Goal: Task Accomplishment & Management: Manage account settings

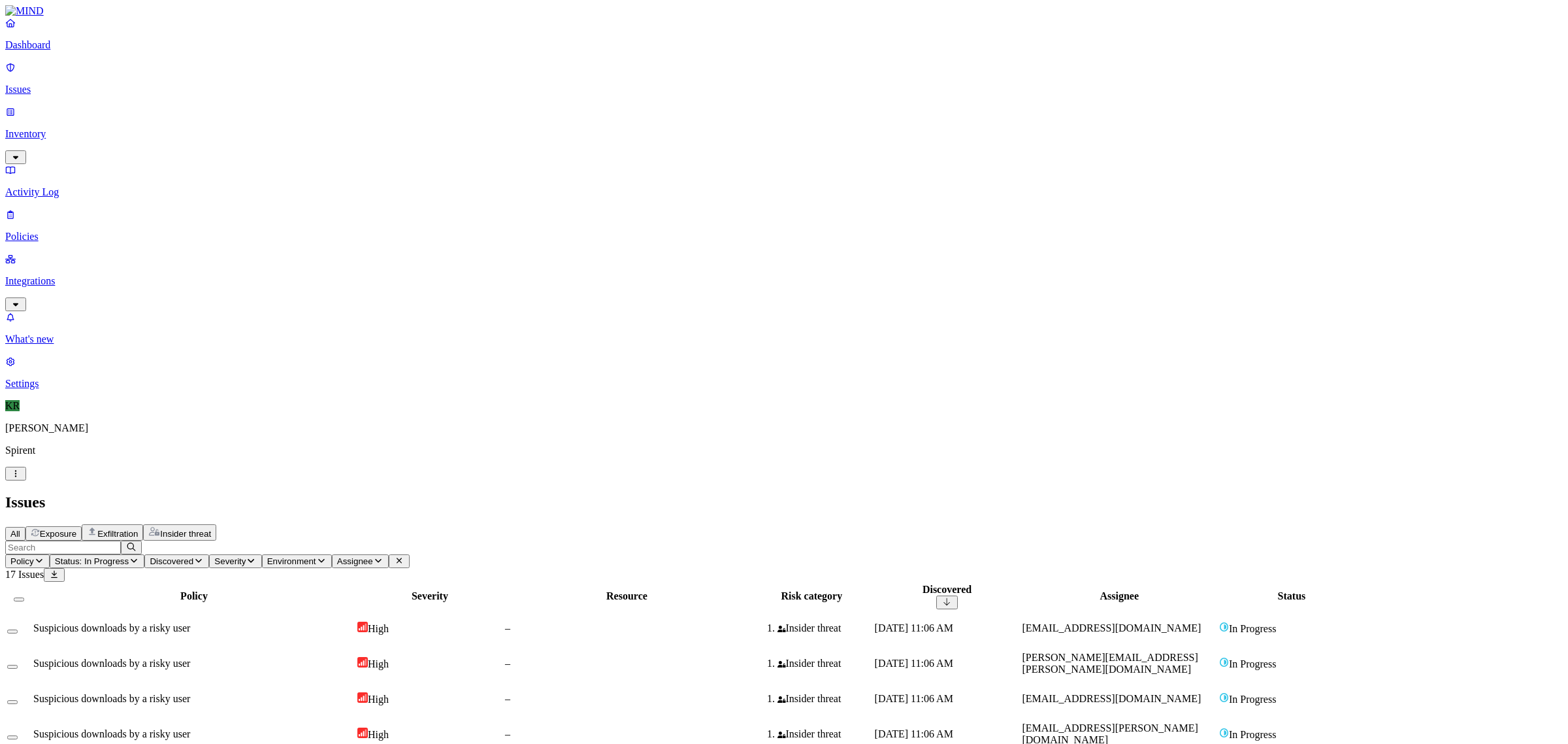
click at [190, 622] on span "Suspicious downloads by a risky user" at bounding box center [112, 627] width 157 height 11
click at [40, 83] on p "Issues" at bounding box center [784, 89] width 1558 height 12
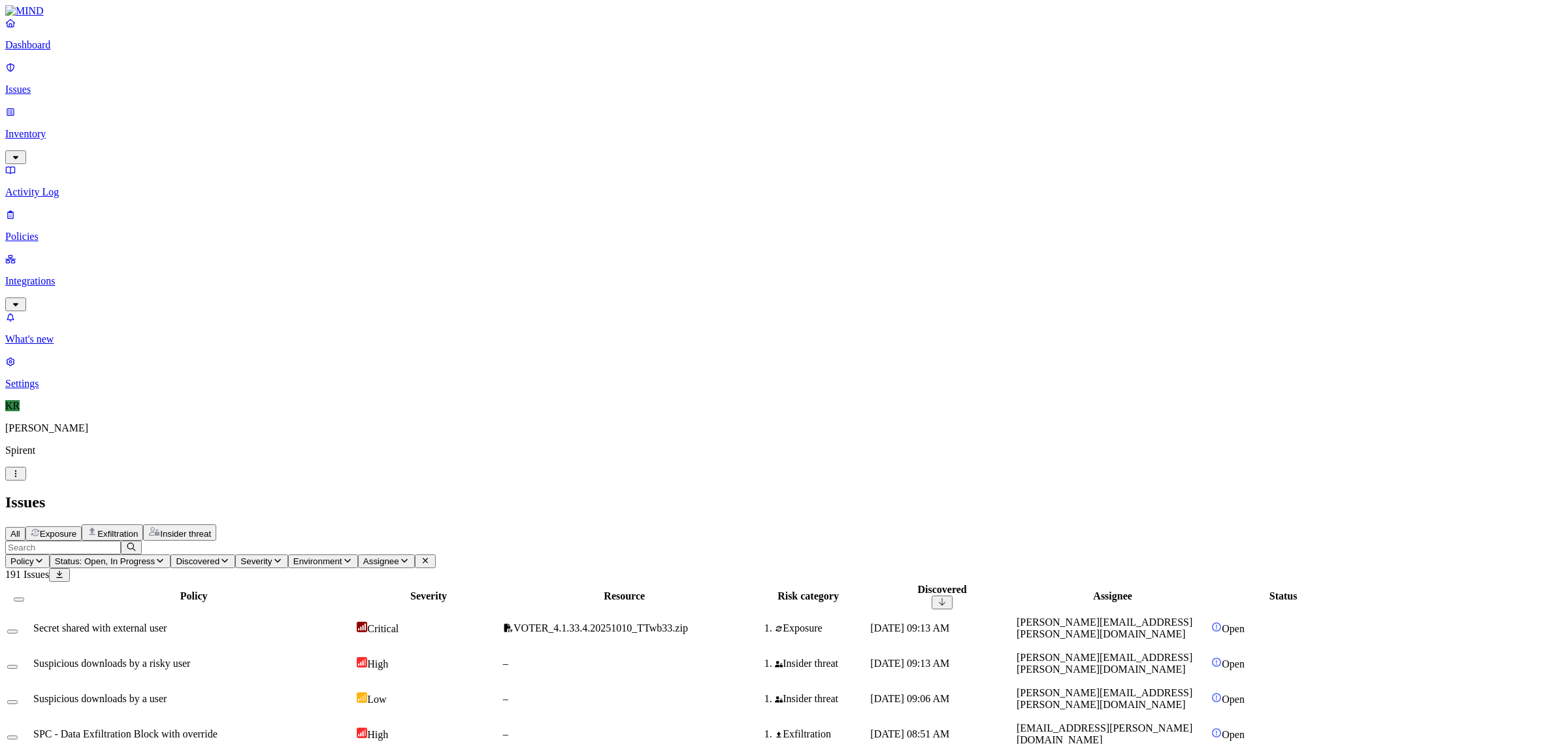
click at [216, 524] on button "Insider threat" at bounding box center [179, 532] width 73 height 16
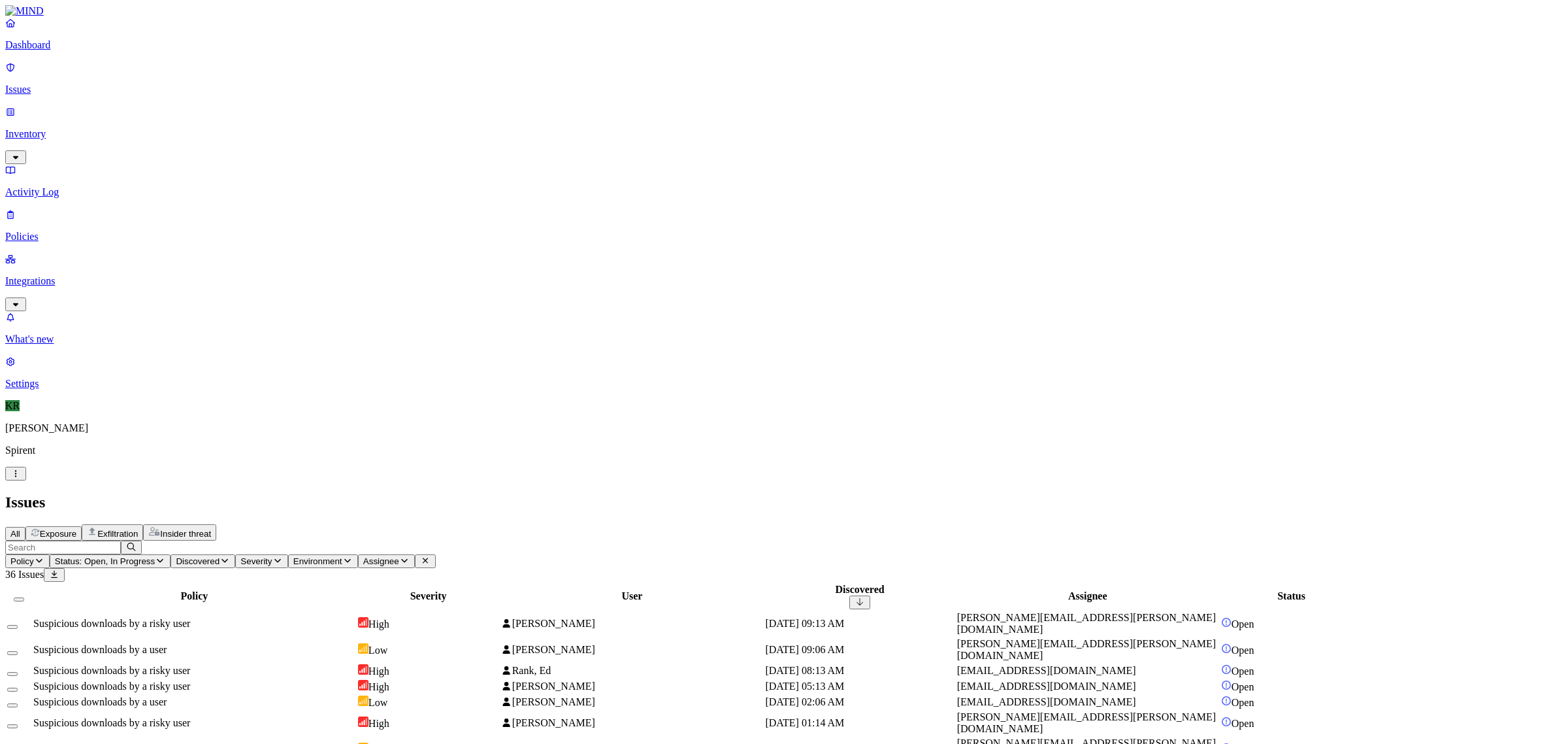
click at [383, 540] on header "Policy Status: Open, In Progress Discovered Severity Environment Assignee 36 Is…" at bounding box center [784, 560] width 1558 height 41
click at [155, 556] on span "Status: Open, In Progress" at bounding box center [105, 560] width 100 height 10
click at [374, 164] on span "In Progress" at bounding box center [360, 176] width 36 height 23
click at [841, 524] on div "All Exposure Exfiltration Insider threat" at bounding box center [784, 532] width 1558 height 16
click at [34, 556] on span "Policy" at bounding box center [22, 560] width 24 height 10
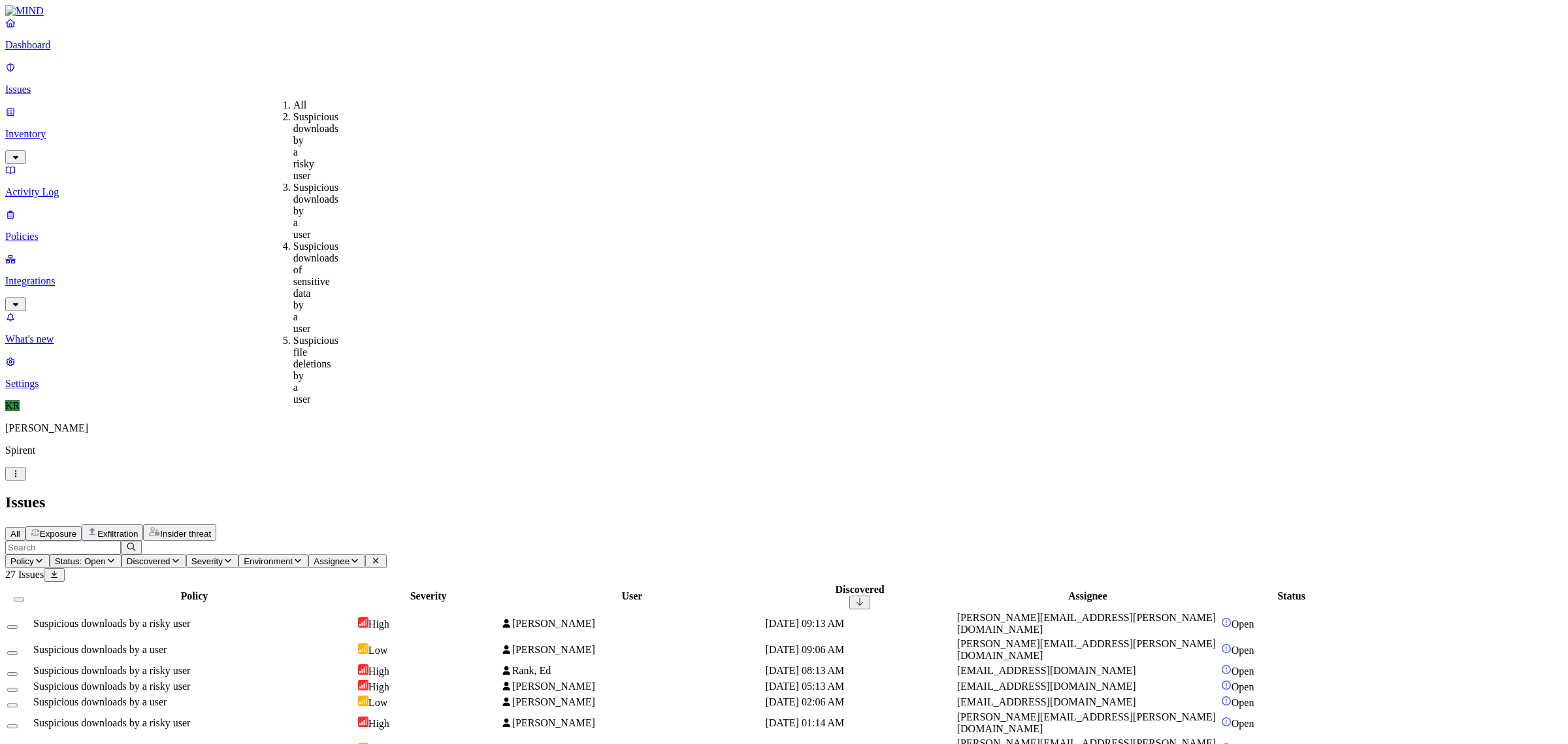
click at [293, 123] on div "Suspicious downloads by a risky user" at bounding box center [293, 146] width 0 height 71
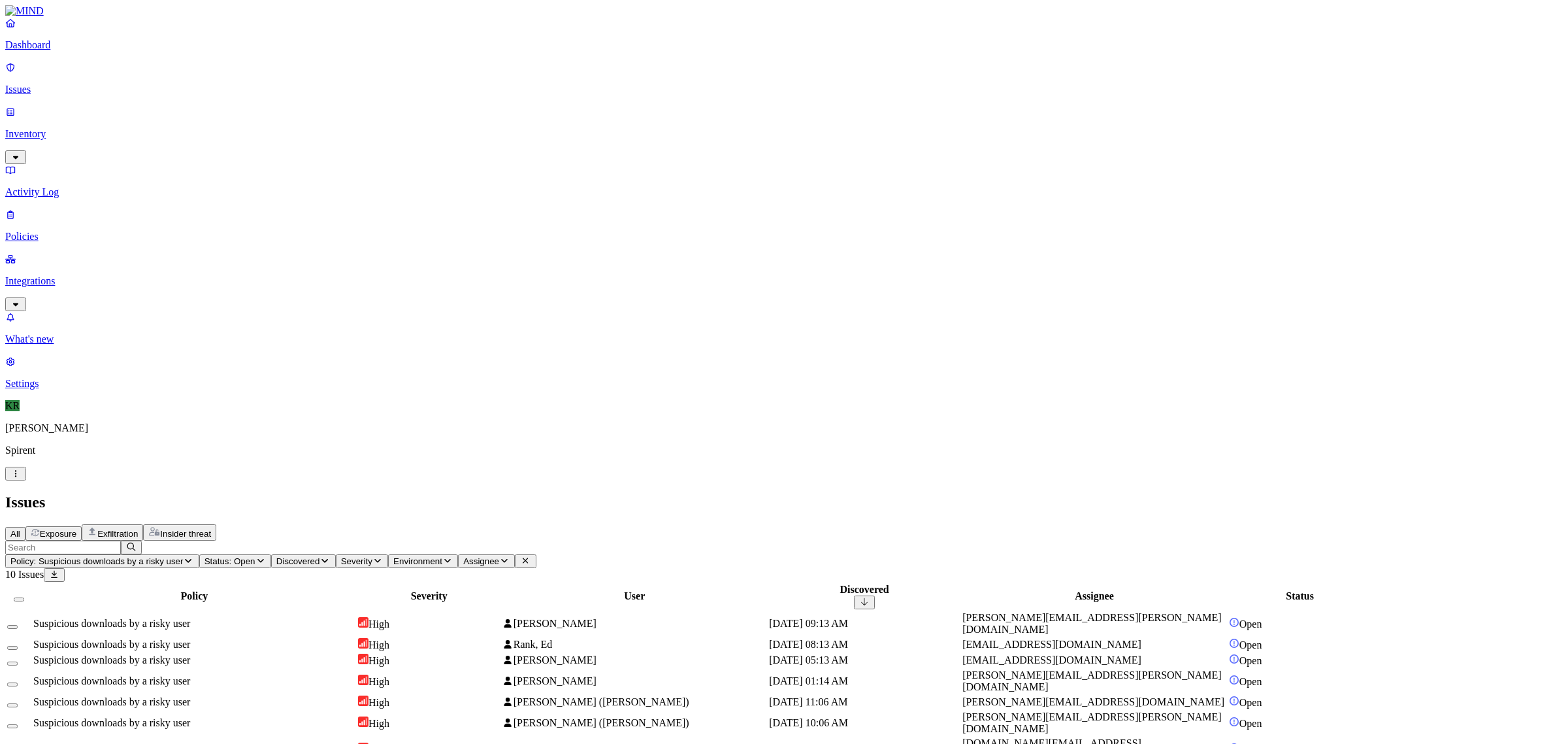
click at [1193, 612] on span "[PERSON_NAME][EMAIL_ADDRESS][PERSON_NAME][DOMAIN_NAME]" at bounding box center [1092, 623] width 259 height 23
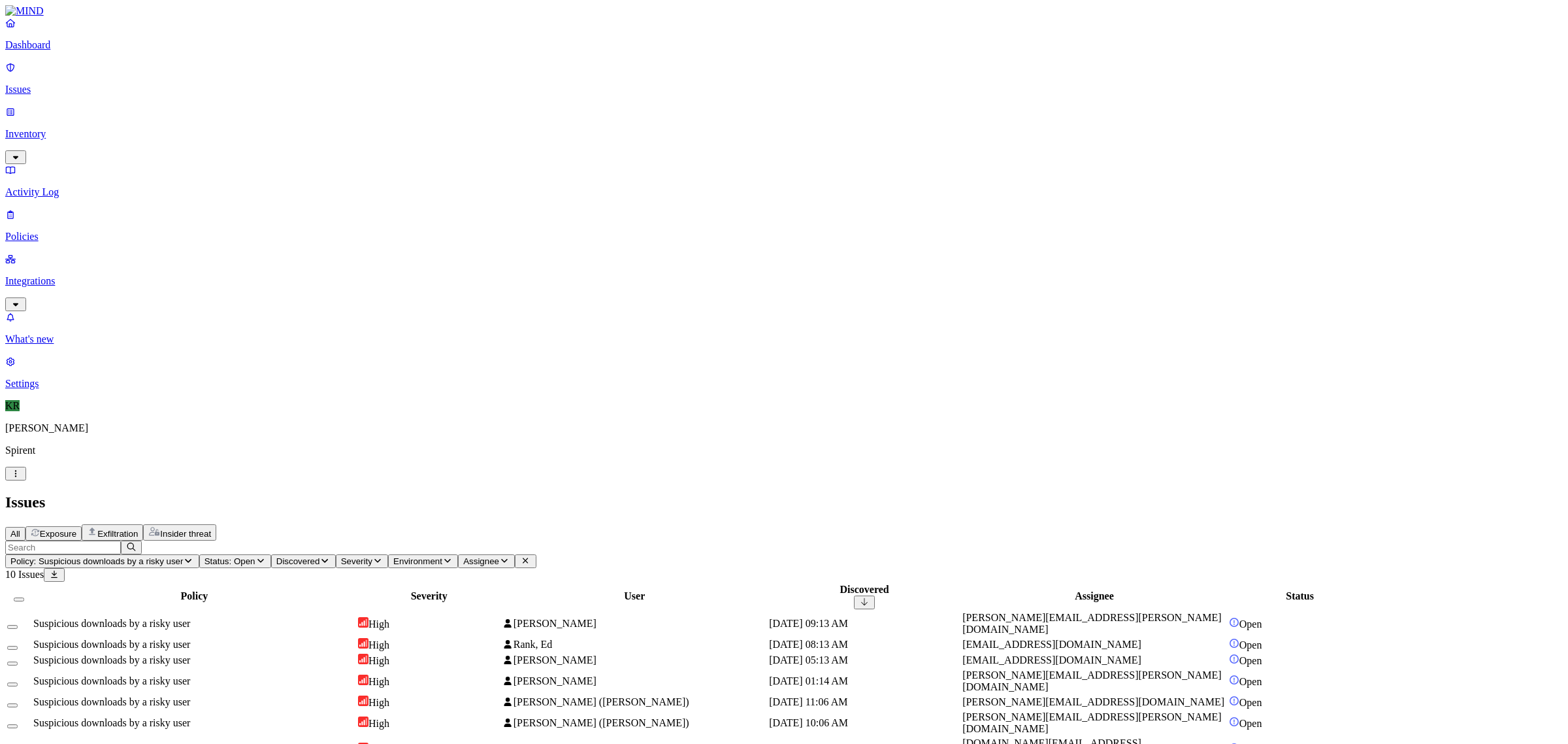
click at [24, 597] on button "Select all" at bounding box center [19, 599] width 10 height 4
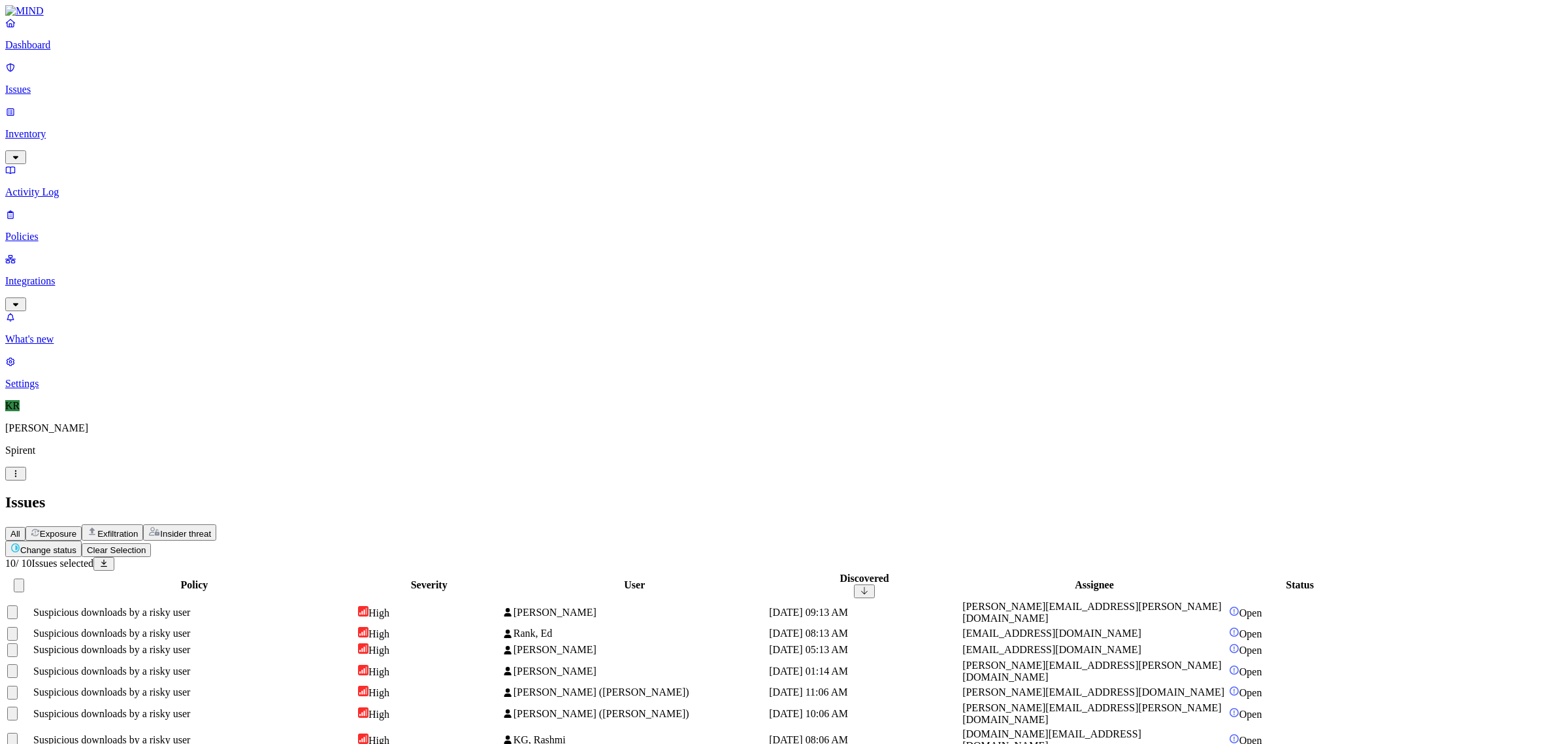
click at [228, 75] on html "Dashboard Issues Inventory Activity Log Policies Integrations What's new 1 Sett…" at bounding box center [784, 406] width 1568 height 813
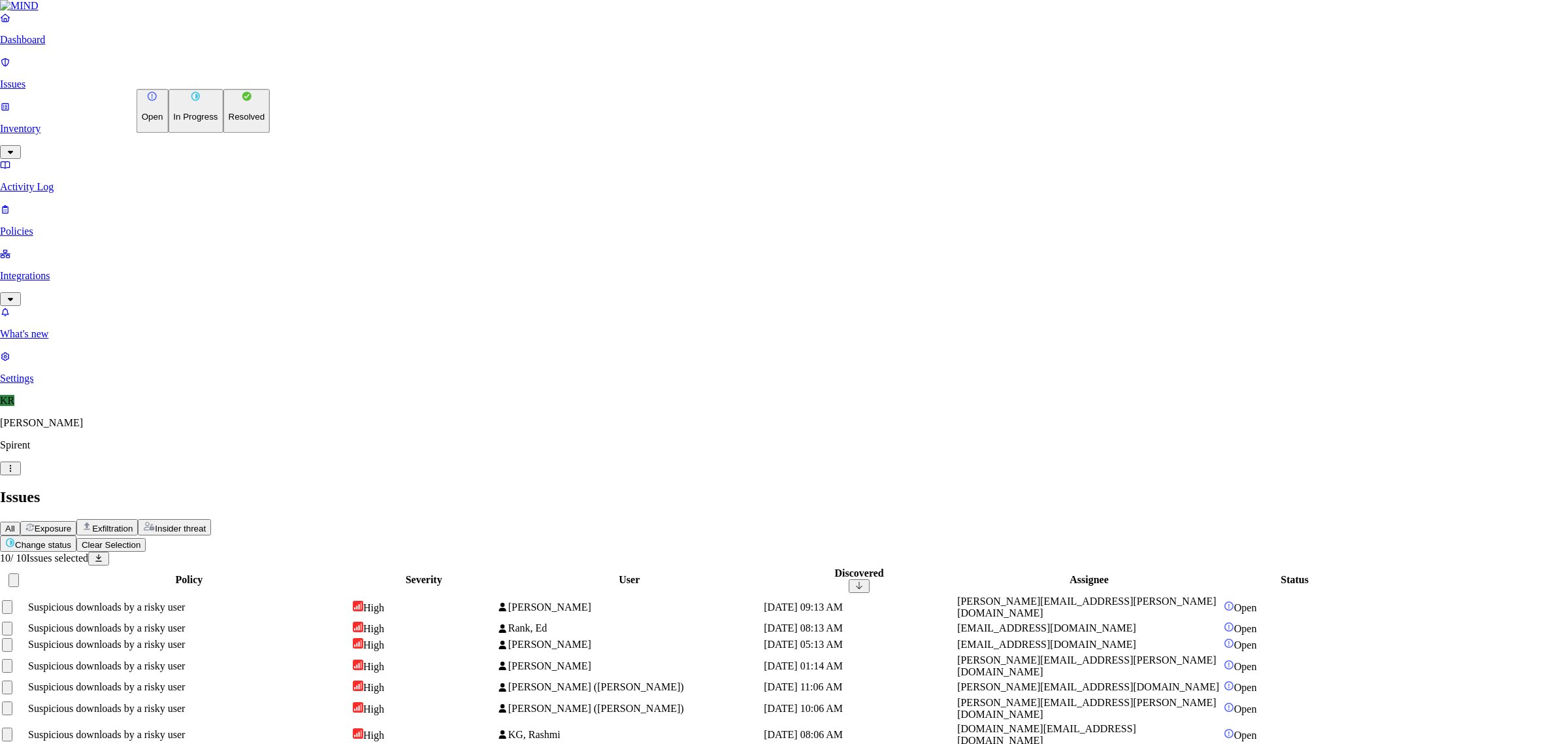
click at [223, 132] on button "Resolved" at bounding box center [246, 110] width 47 height 44
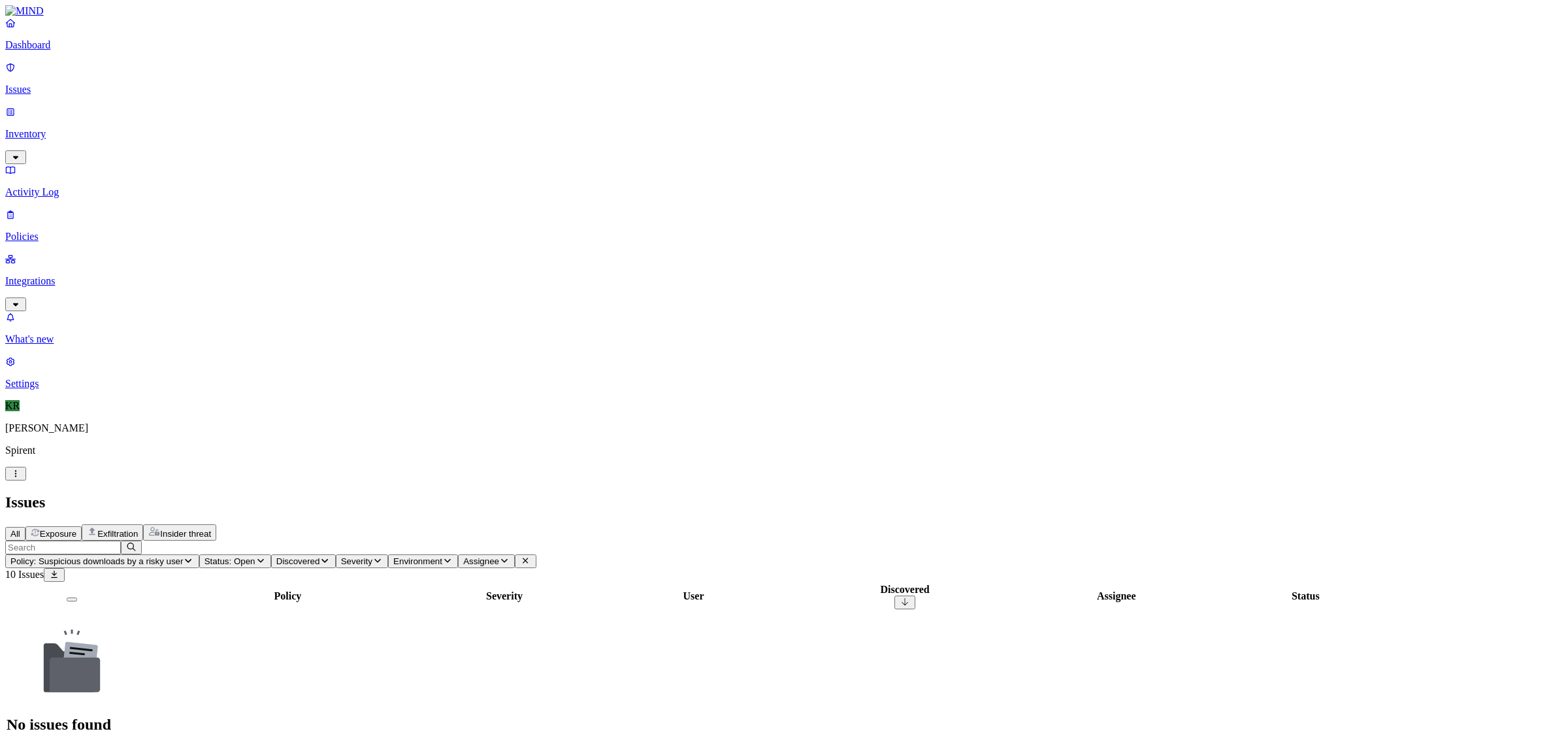
click at [192, 559] on icon "button" at bounding box center [188, 560] width 7 height 4
click at [293, 111] on div "All" at bounding box center [293, 106] width 0 height 12
